Goal: Navigation & Orientation: Go to known website

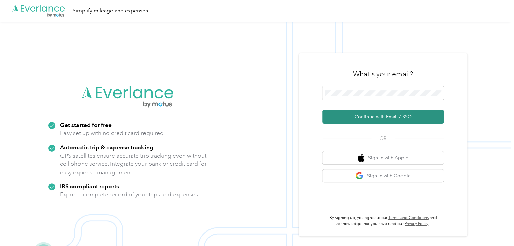
click at [361, 114] on button "Continue with Email / SSO" at bounding box center [382, 116] width 121 height 14
